Goal: Navigation & Orientation: Find specific page/section

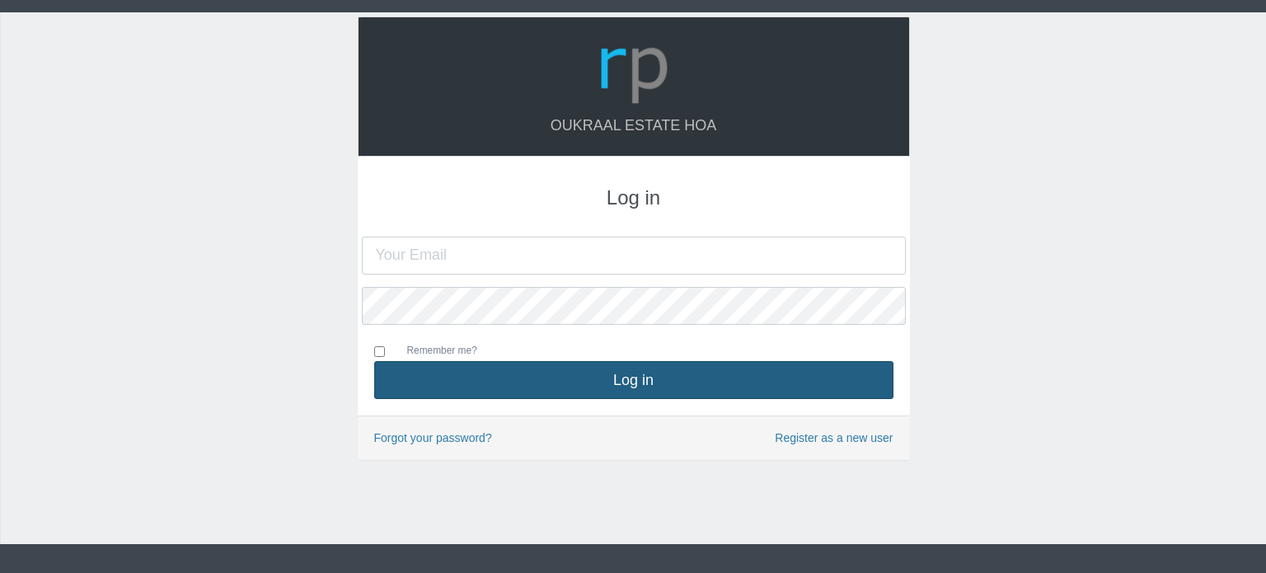
type input "[PERSON_NAME][EMAIL_ADDRESS][DOMAIN_NAME]"
click at [606, 383] on button "Log in" at bounding box center [633, 380] width 519 height 38
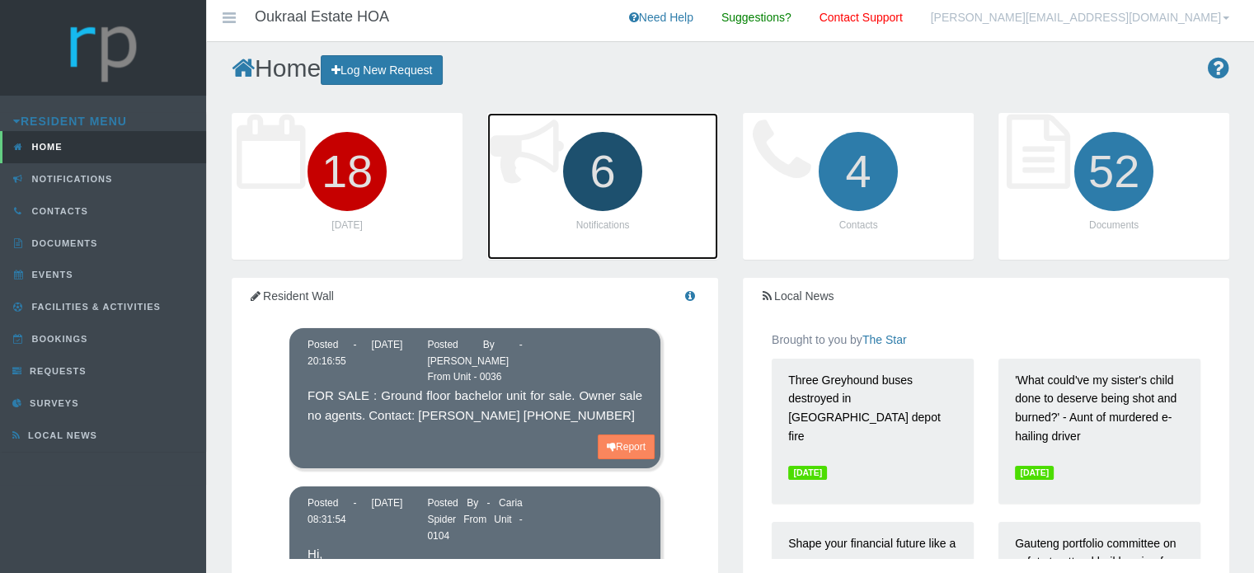
click at [602, 172] on icon "6" at bounding box center [603, 171] width 92 height 92
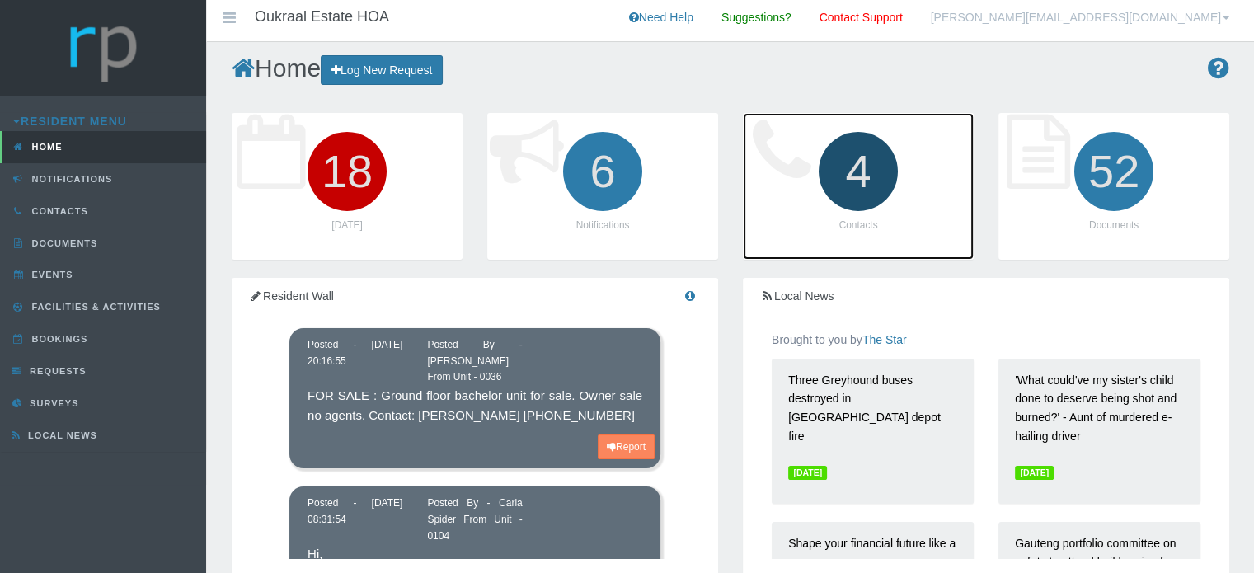
click at [881, 168] on icon "4" at bounding box center [858, 171] width 92 height 92
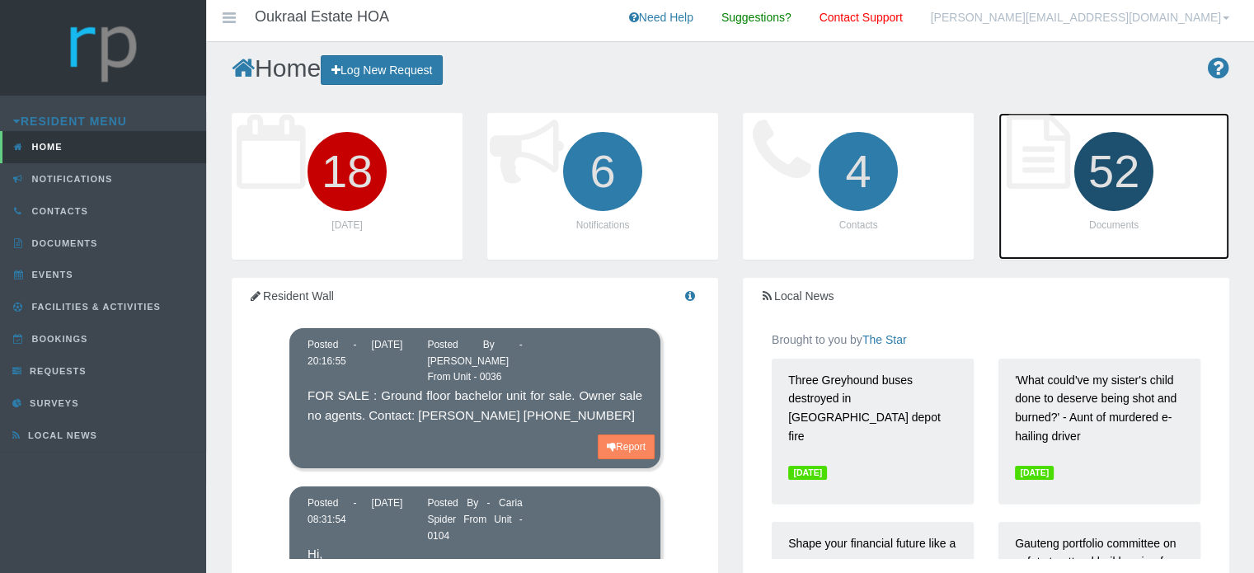
click at [1130, 171] on icon "52" at bounding box center [1114, 171] width 92 height 92
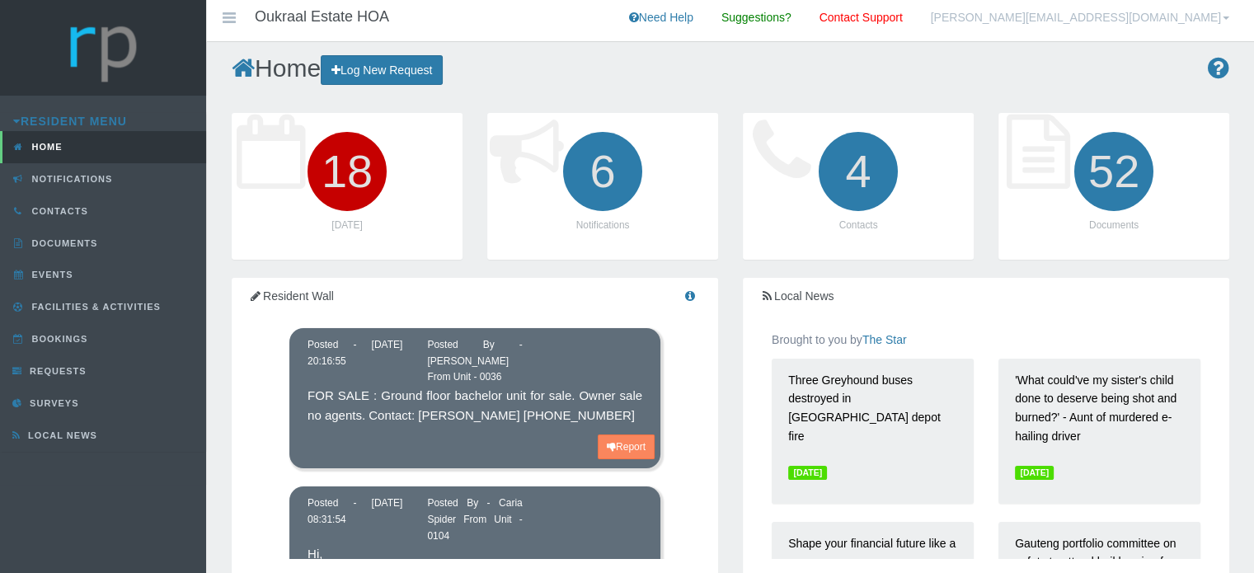
click at [468, 386] on p "FOR SALE : Ground floor bachelor unit for sale. Owner sale no agents. Contact: …" at bounding box center [475, 406] width 335 height 40
click at [396, 426] on p "FOR SALE : Ground floor bachelor unit for sale. Owner sale no agents. Contact: …" at bounding box center [475, 406] width 335 height 40
click at [415, 382] on div "Posted By - Emsie van Eyk From Unit - 0036" at bounding box center [475, 361] width 120 height 49
click at [101, 305] on span "Facilities & Activities" at bounding box center [94, 307] width 133 height 10
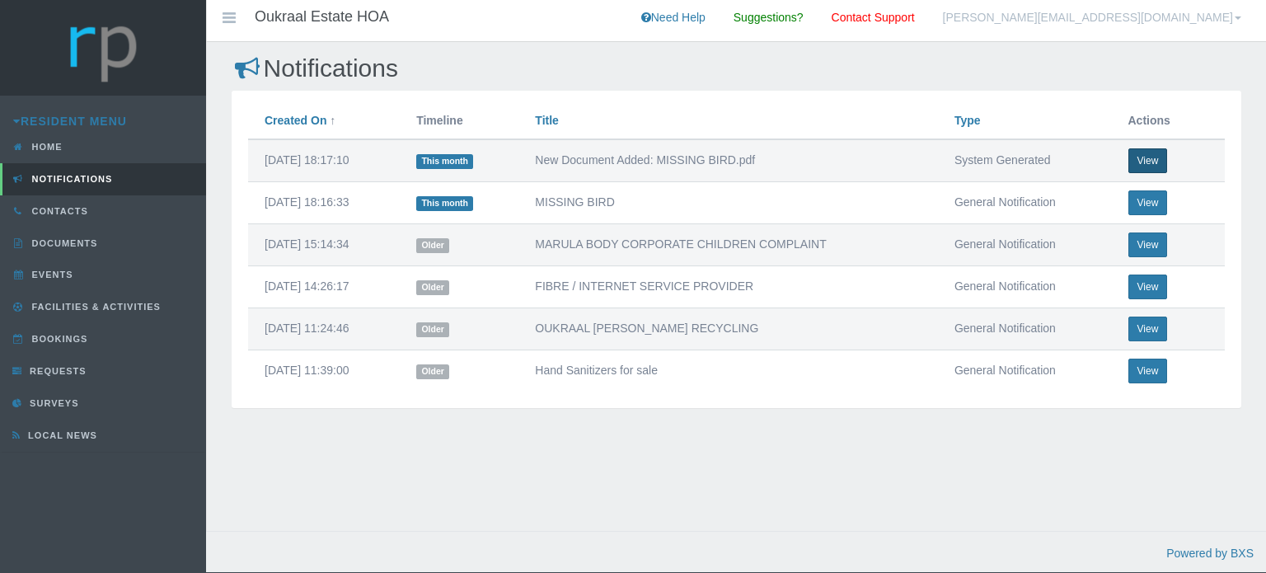
click at [1153, 161] on button "View" at bounding box center [1149, 160] width 40 height 25
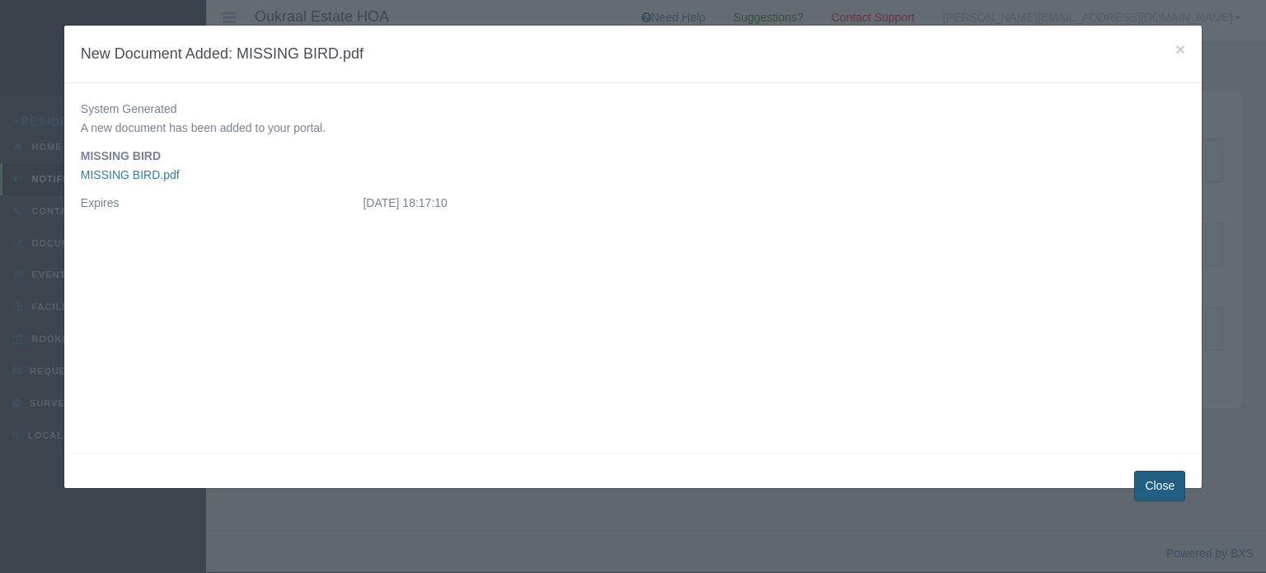
click at [1168, 477] on button "Close" at bounding box center [1160, 486] width 51 height 31
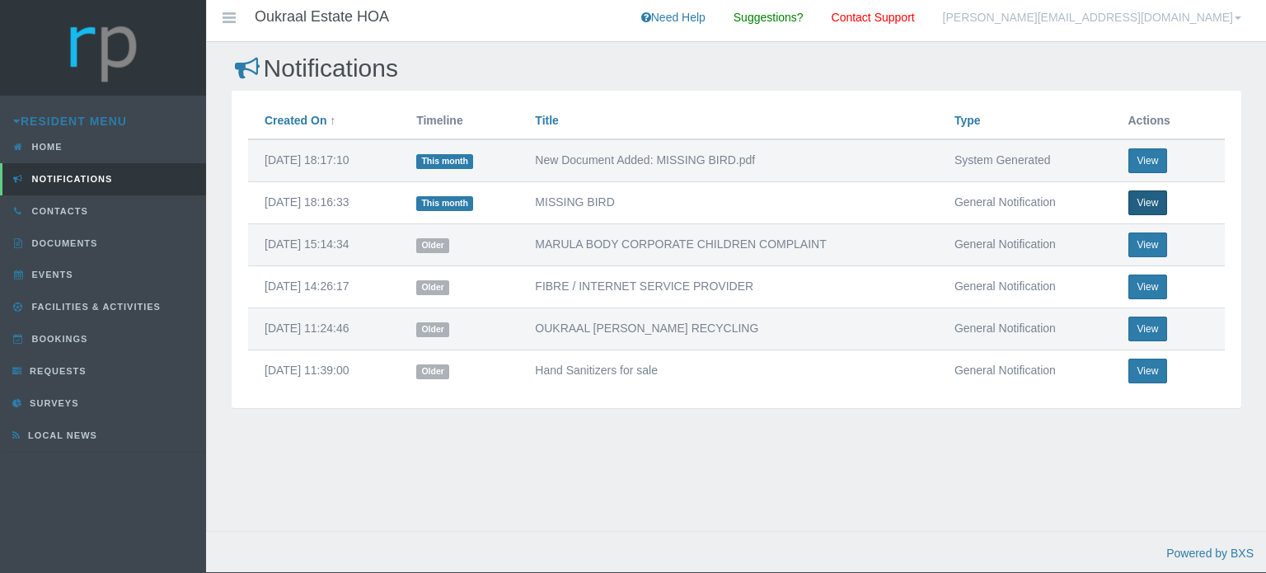
click at [1149, 200] on button "View" at bounding box center [1149, 202] width 40 height 25
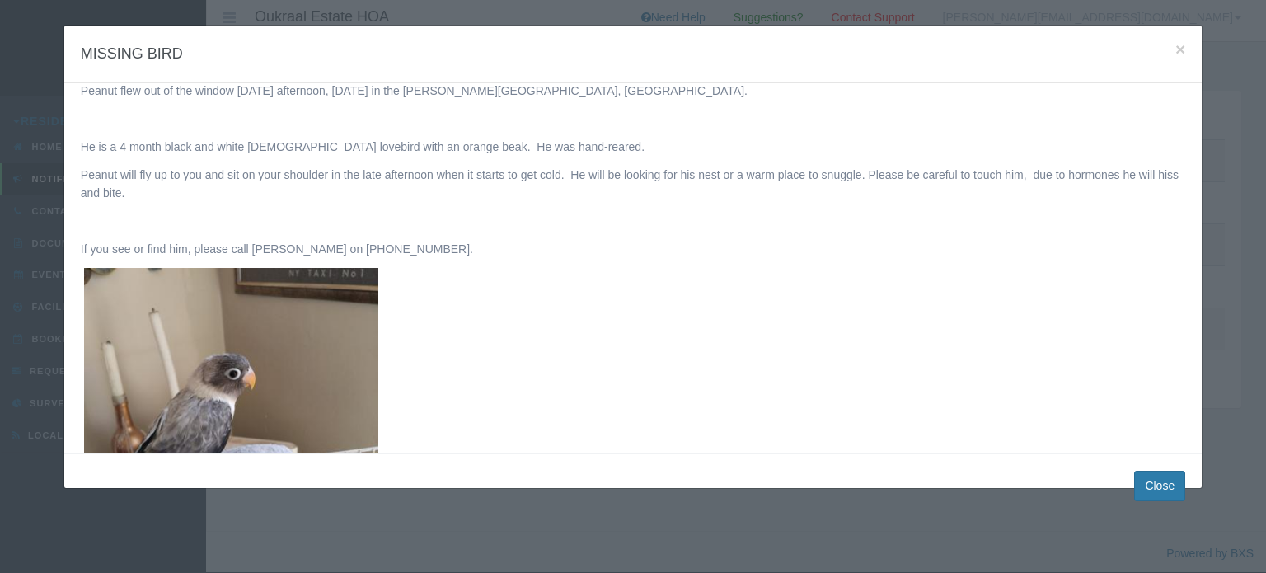
scroll to position [330, 0]
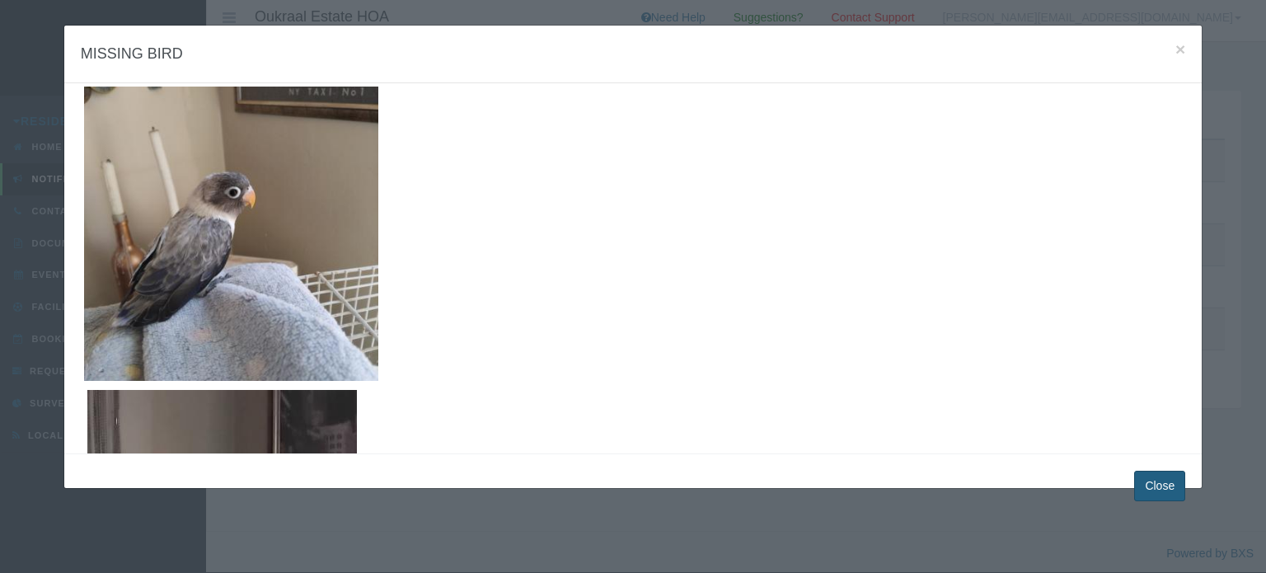
click at [1159, 482] on button "Close" at bounding box center [1160, 486] width 51 height 31
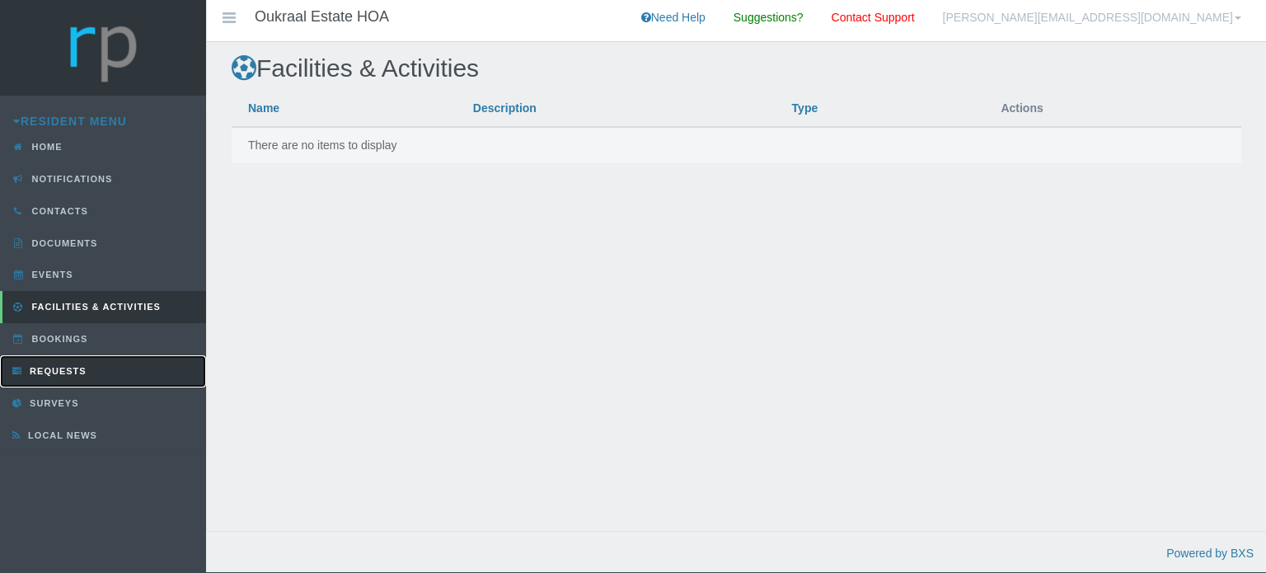
click at [59, 359] on link "Requests" at bounding box center [103, 371] width 206 height 32
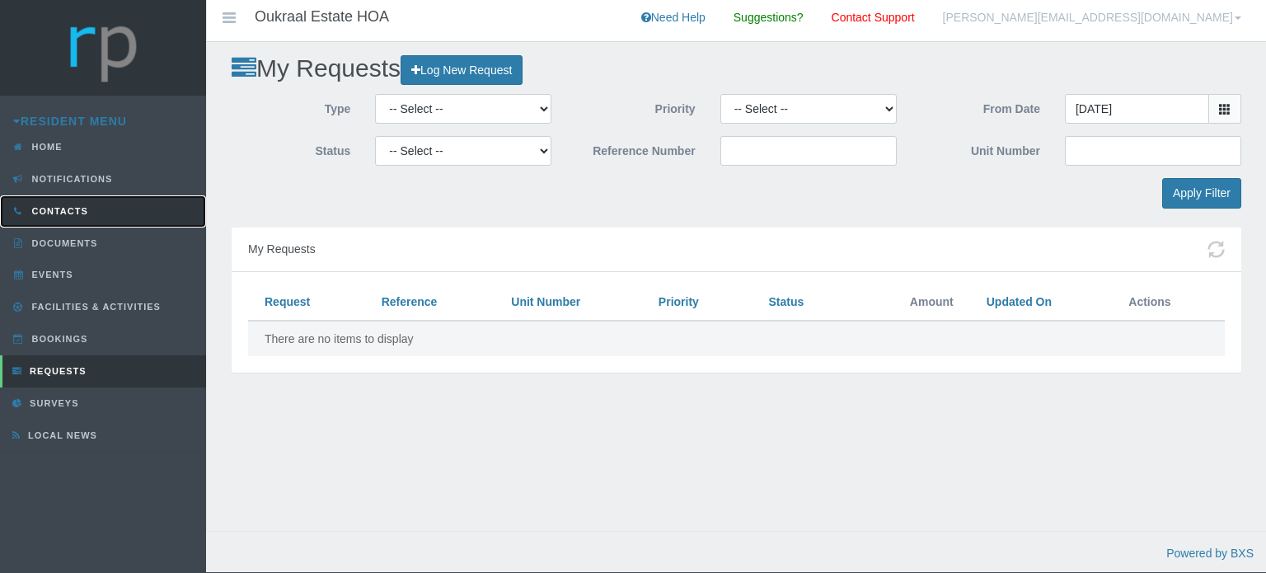
click at [57, 207] on span "Contacts" at bounding box center [58, 211] width 60 height 10
